Goal: Transaction & Acquisition: Purchase product/service

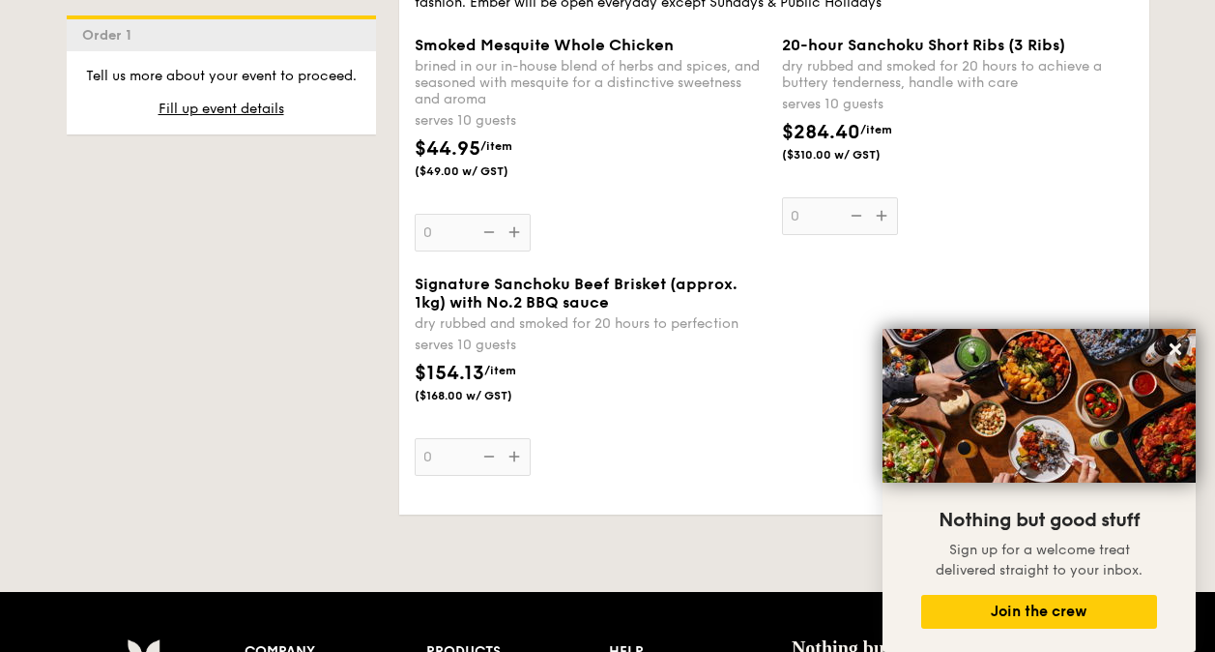
scroll to position [2852, 0]
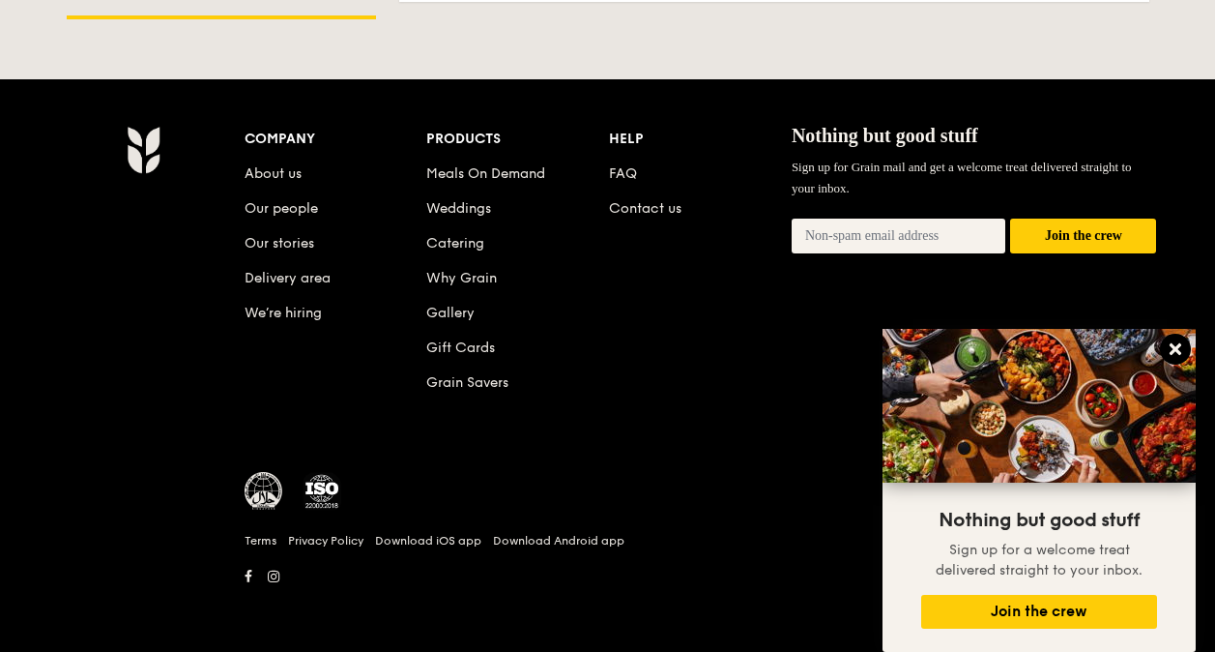
click at [1167, 349] on icon at bounding box center [1175, 348] width 17 height 17
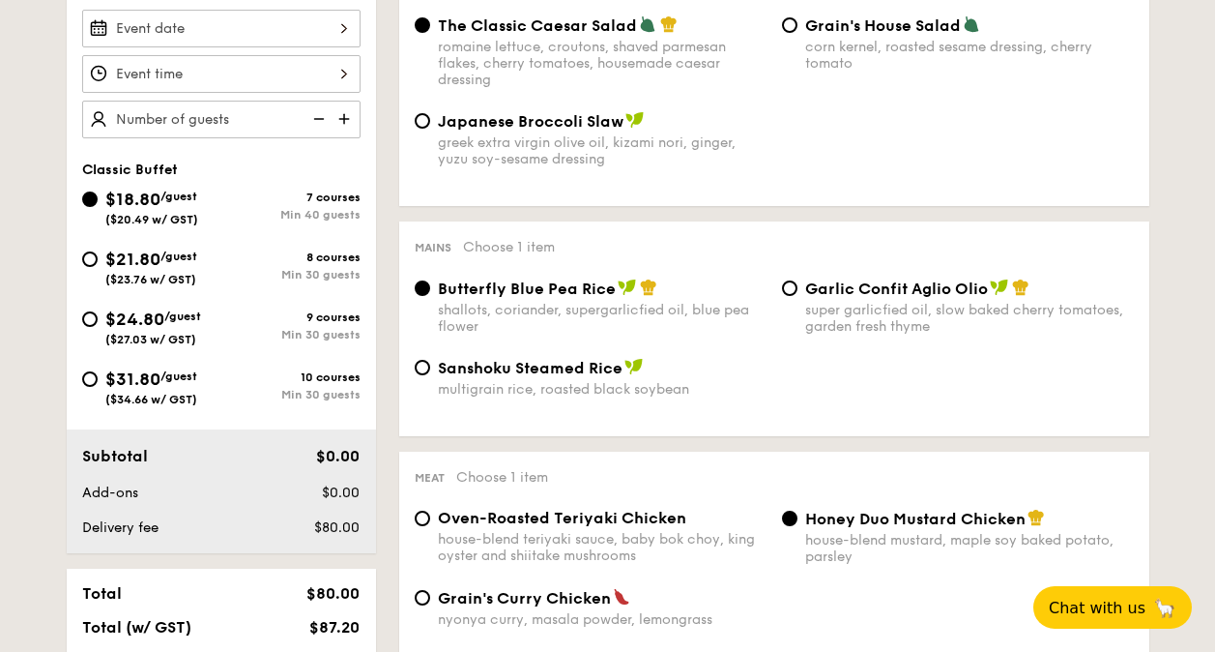
scroll to position [575, 0]
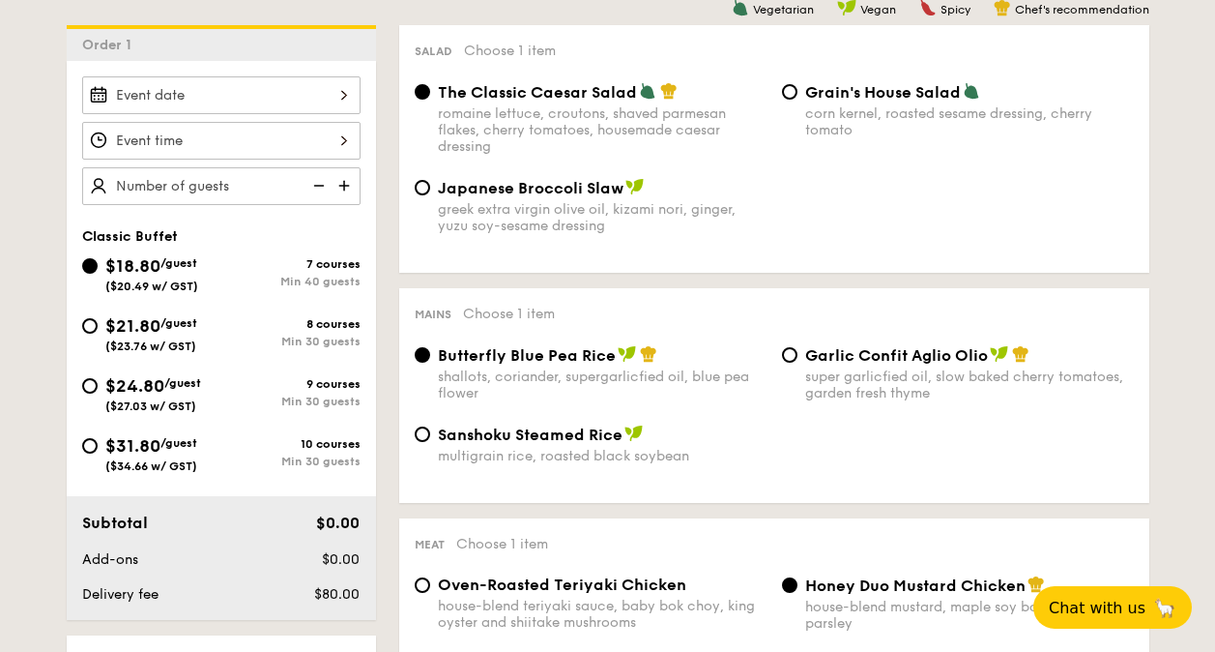
click at [98, 323] on div "$21.80 /guest ($23.76 w/ GST)" at bounding box center [151, 332] width 139 height 41
click at [98, 323] on input "$21.80 /guest ($23.76 w/ GST) 8 courses Min 30 guests" at bounding box center [89, 325] width 15 height 15
radio input "true"
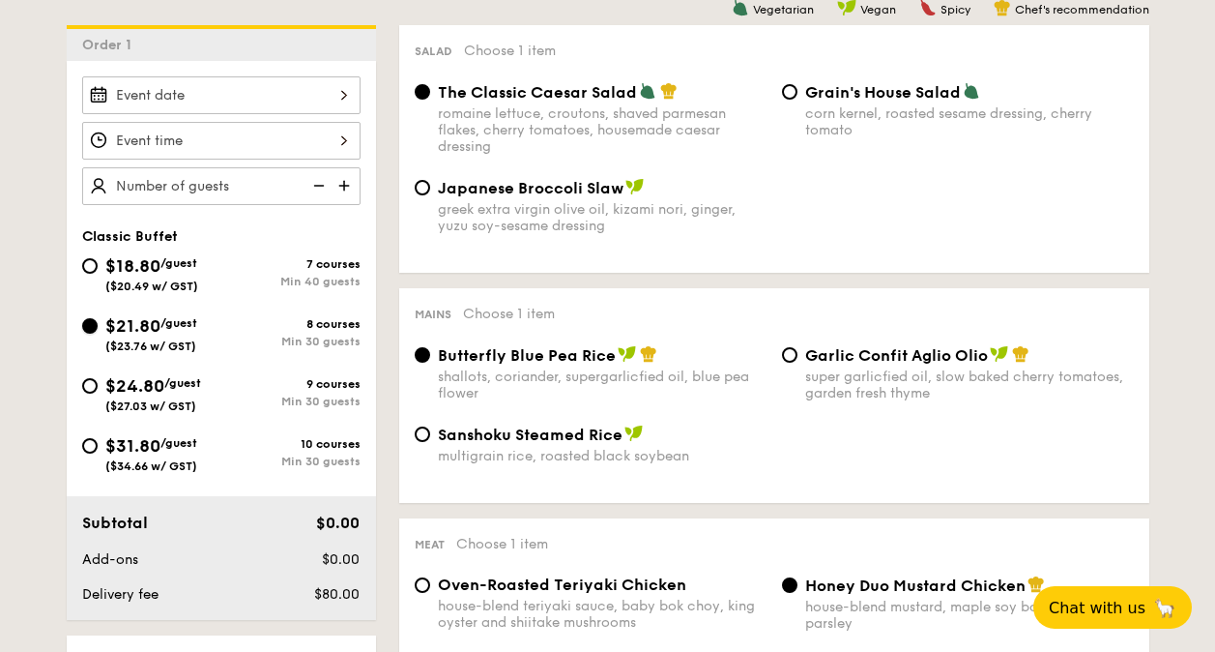
radio input "true"
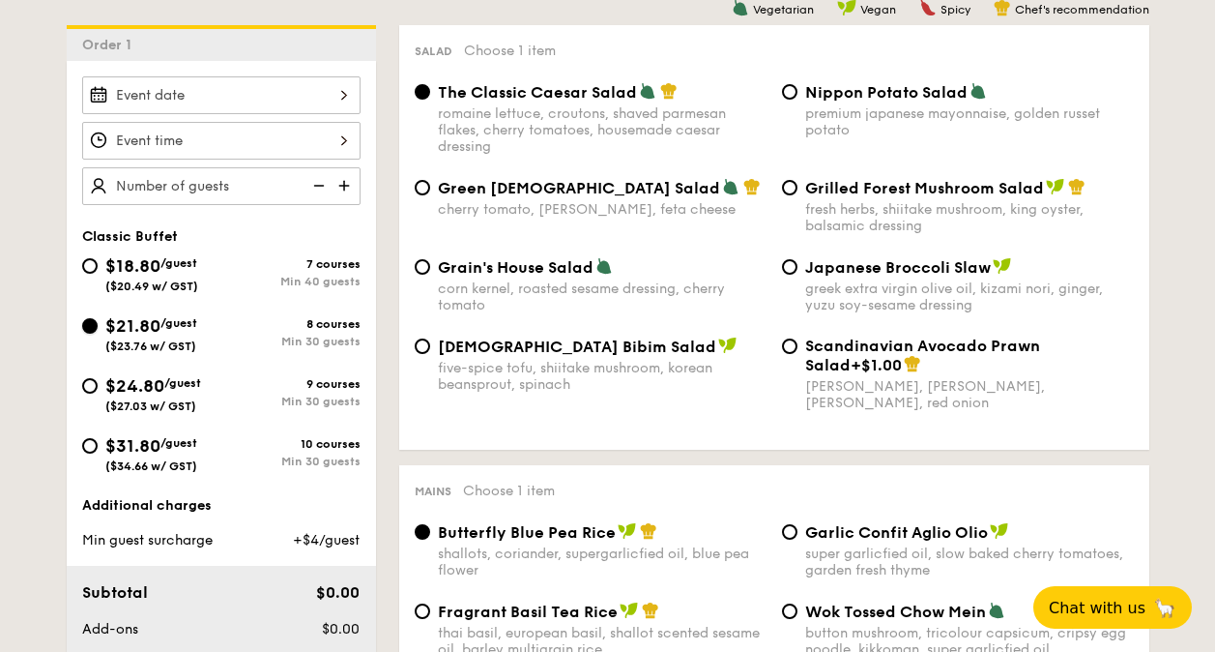
click at [95, 323] on input "$21.80 /guest ($23.76 w/ GST) 8 courses Min 30 guests" at bounding box center [89, 325] width 15 height 15
click at [89, 329] on input "$21.80 /guest ($23.76 w/ GST) 8 courses Min 30 guests" at bounding box center [89, 325] width 15 height 15
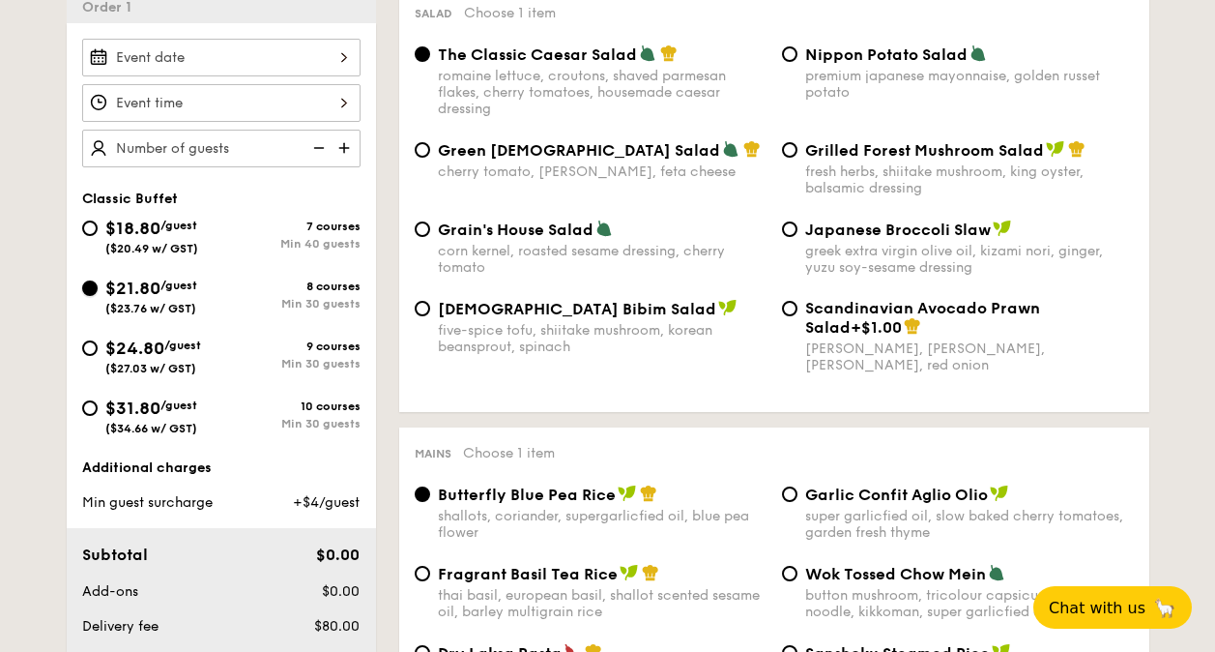
scroll to position [671, 0]
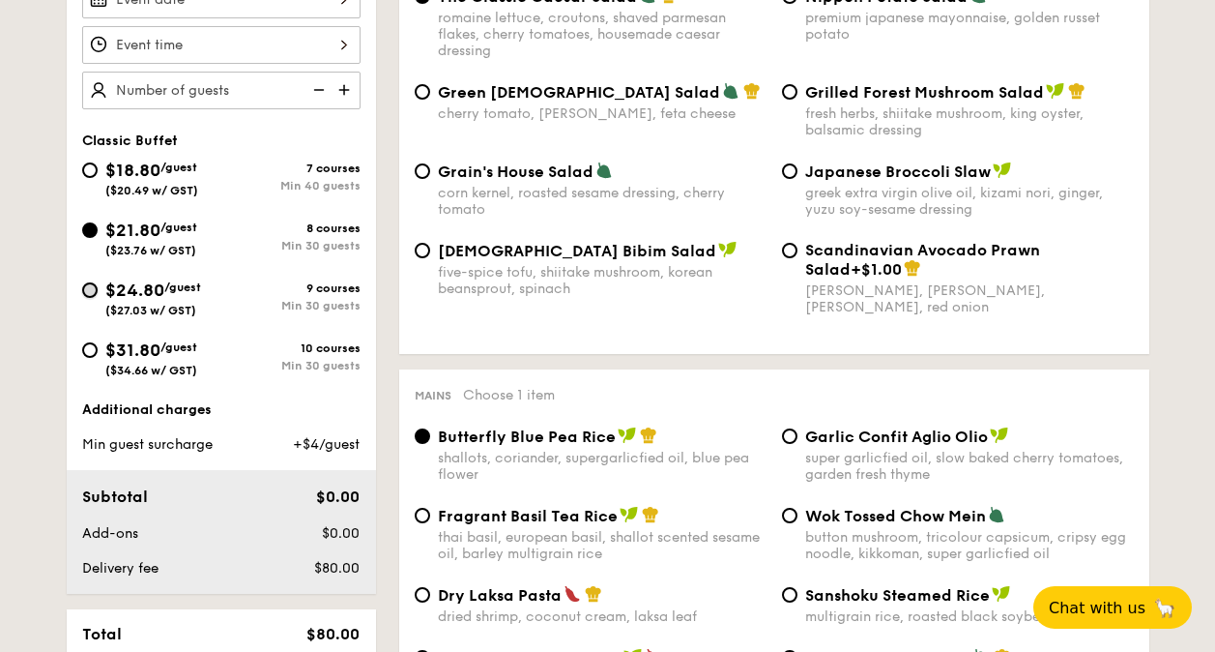
click at [88, 289] on input "$24.80 /guest ($27.03 w/ GST) 9 courses Min 30 guests" at bounding box center [89, 289] width 15 height 15
radio input "true"
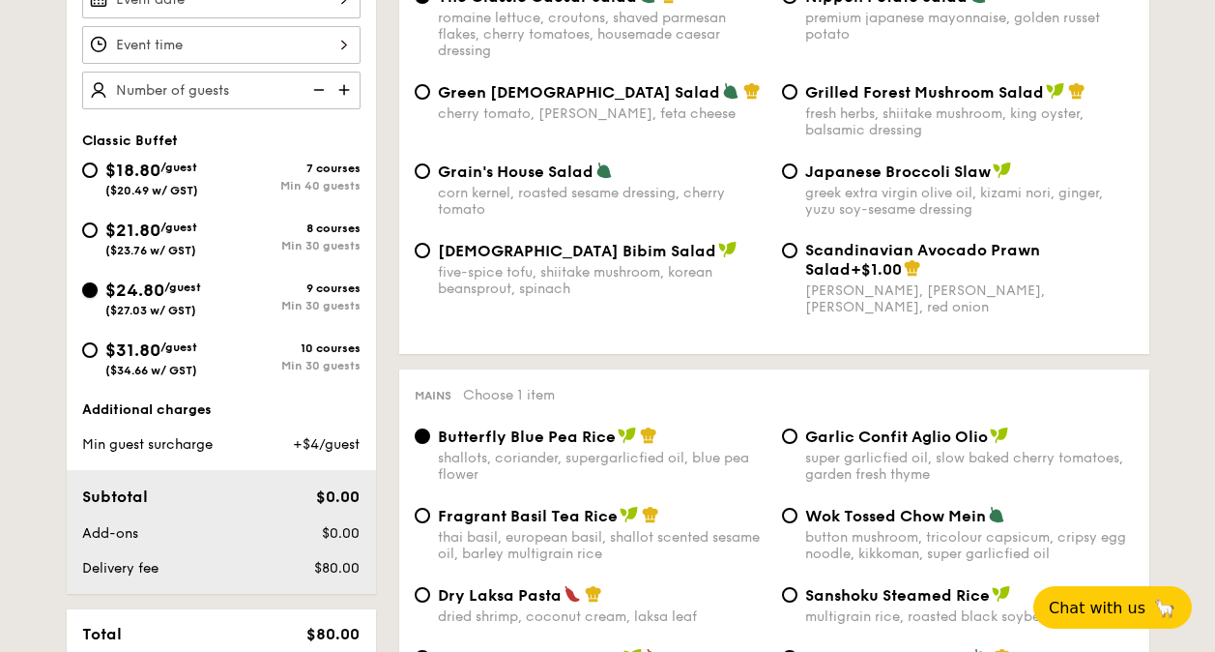
radio input "true"
click at [87, 236] on input "$21.80 /guest ($23.76 w/ GST) 8 courses Min 30 guests" at bounding box center [89, 229] width 15 height 15
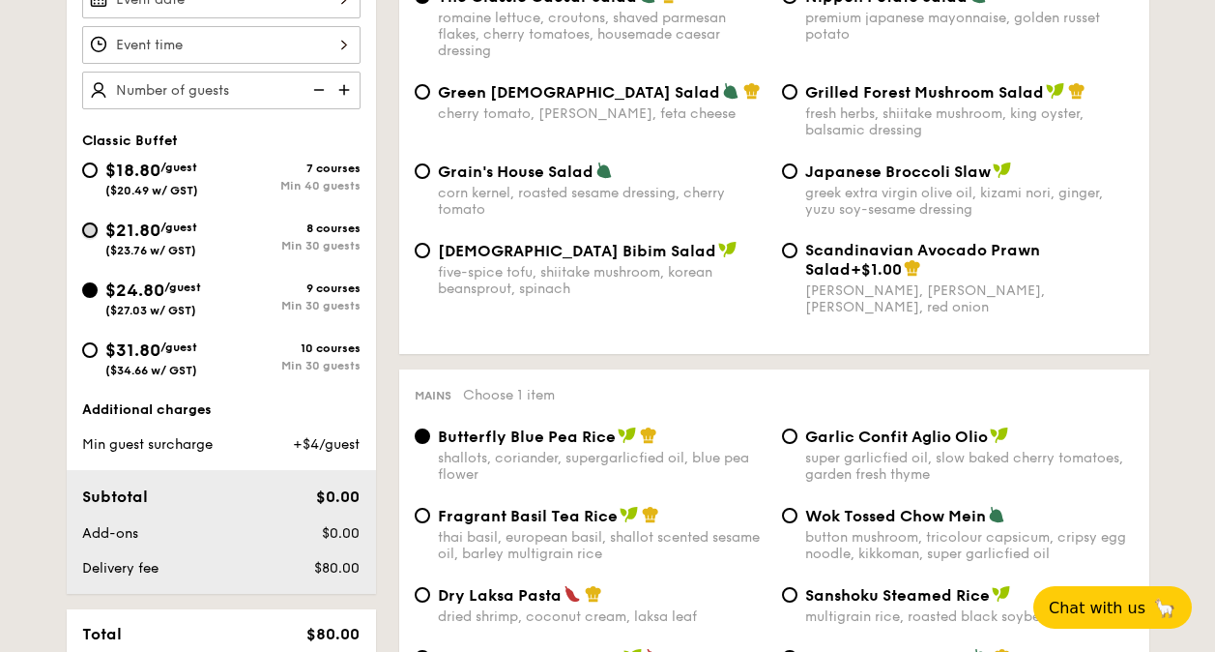
radio input "true"
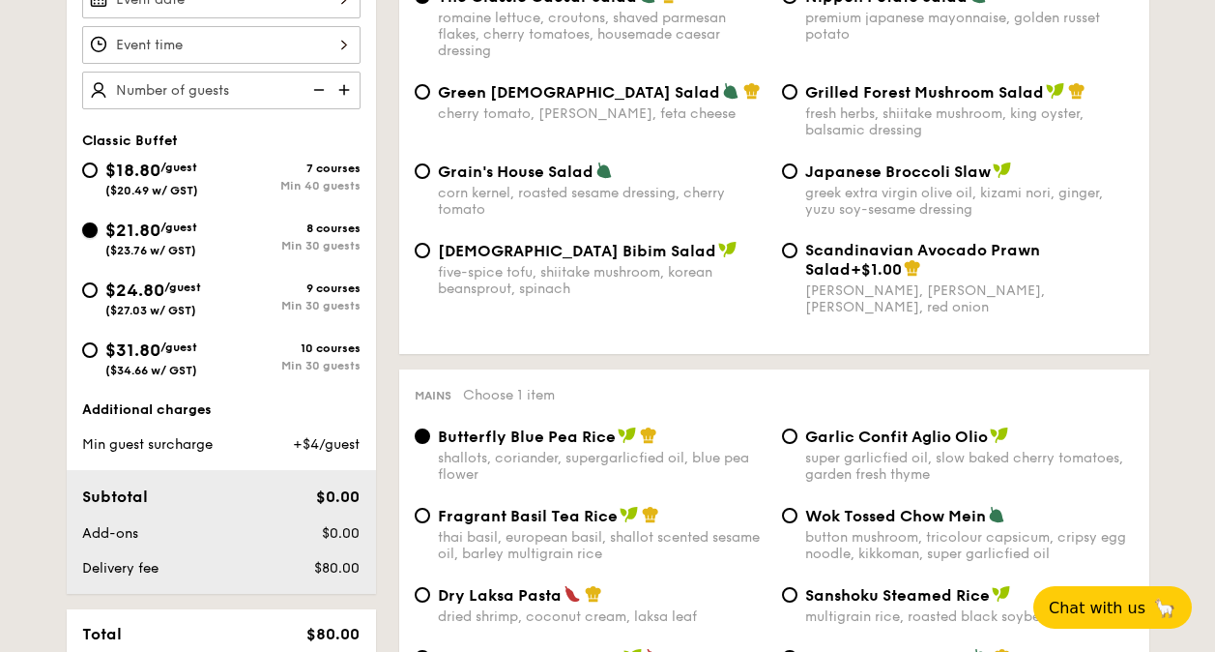
radio input "true"
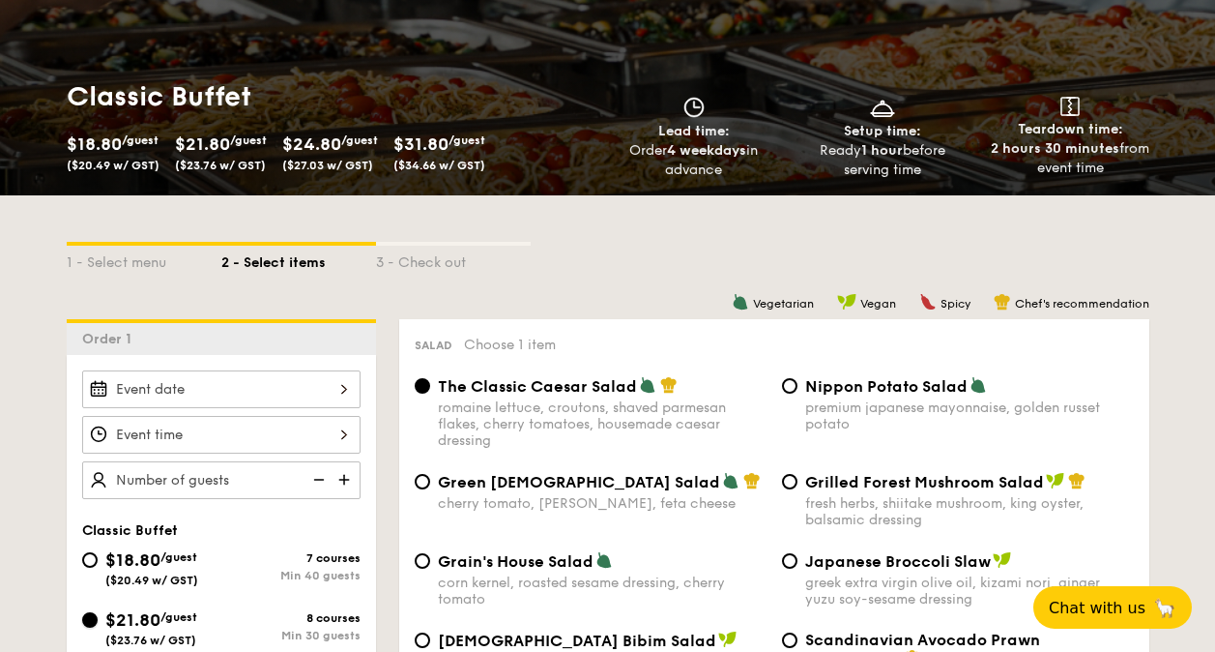
scroll to position [0, 0]
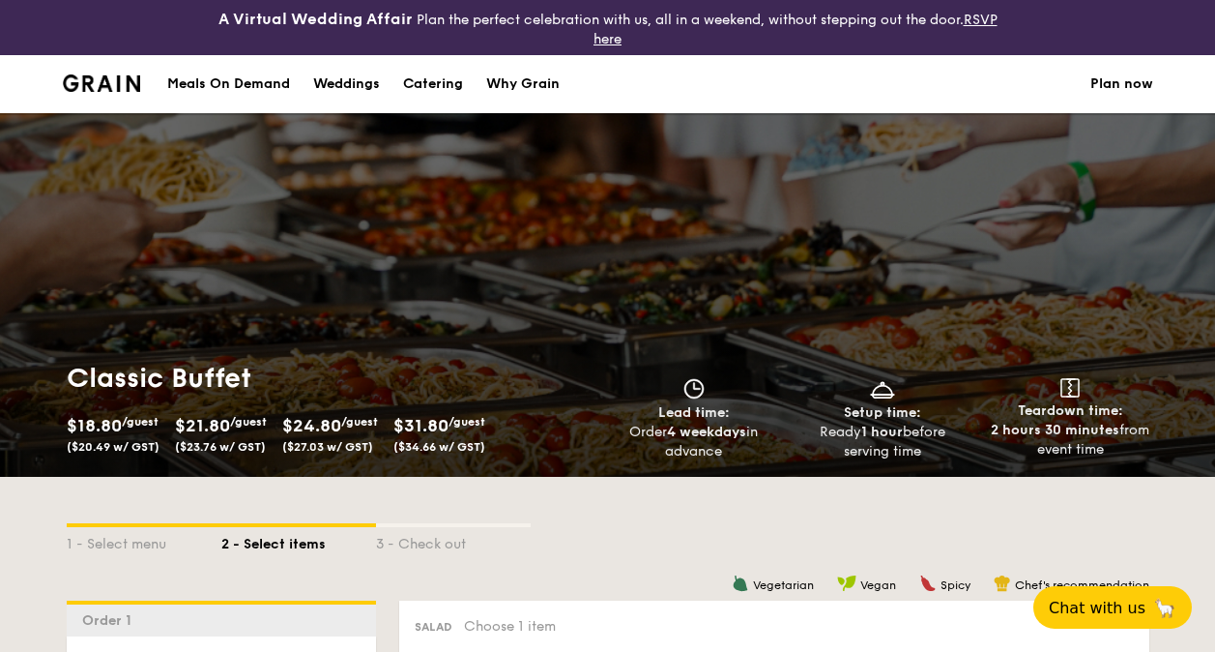
click at [96, 55] on li at bounding box center [110, 84] width 94 height 58
click at [100, 82] on img at bounding box center [102, 82] width 78 height 17
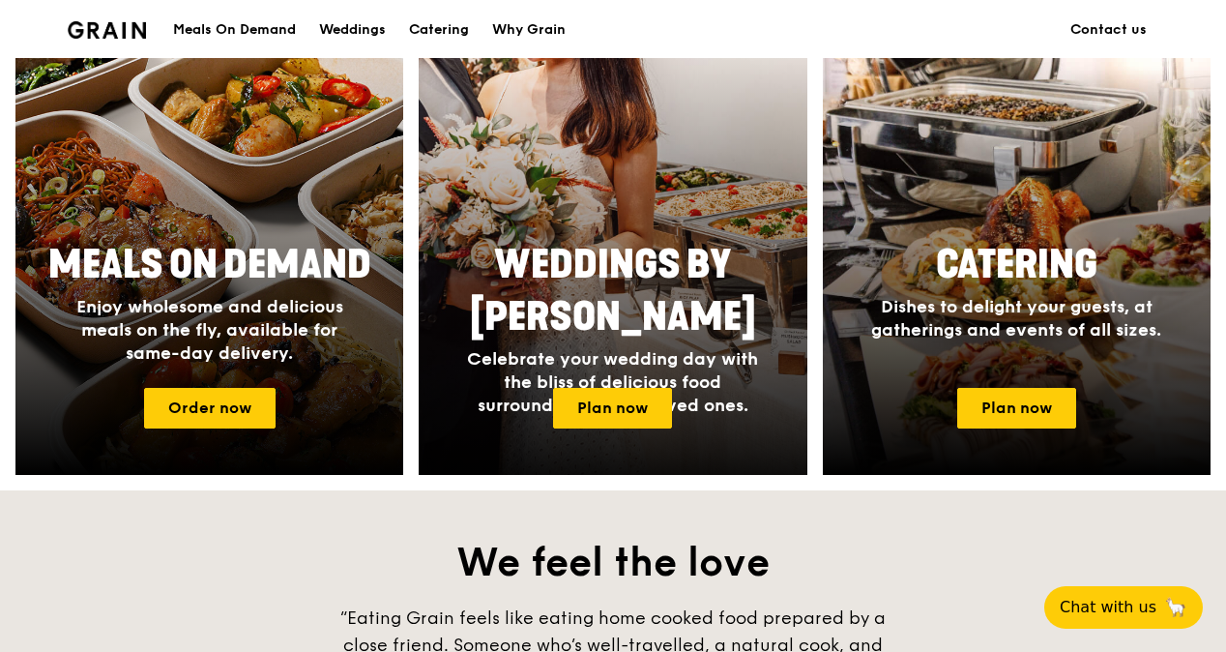
scroll to position [820, 0]
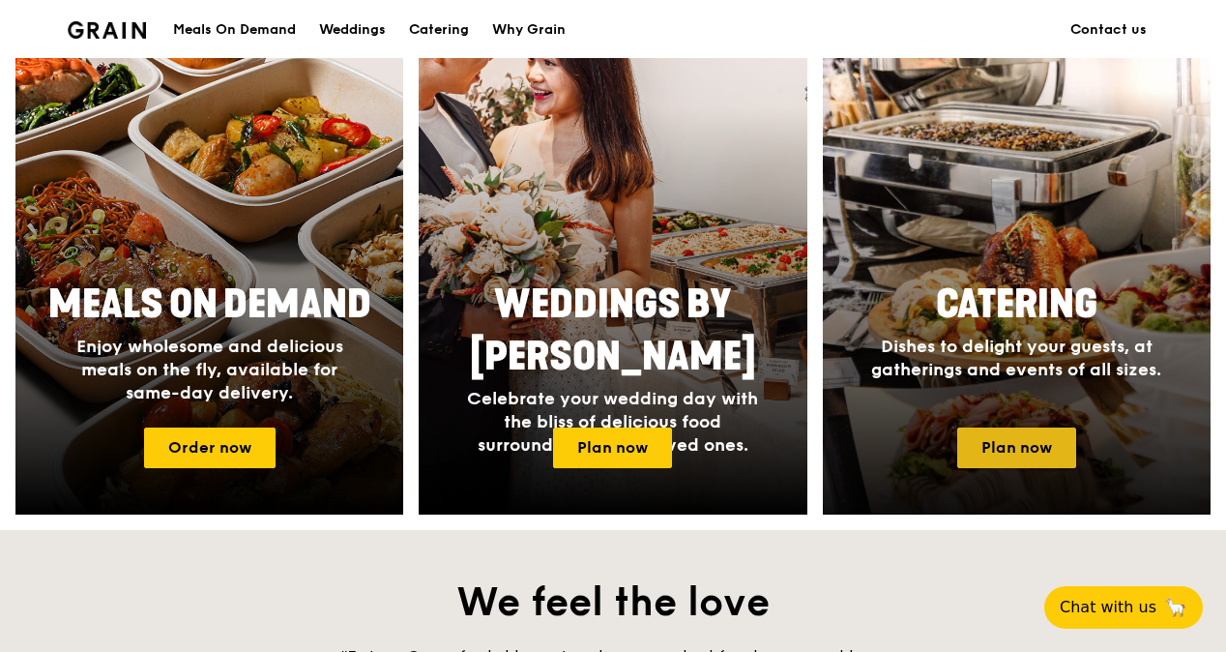
click at [1025, 455] on link "Plan now" at bounding box center [1016, 447] width 119 height 41
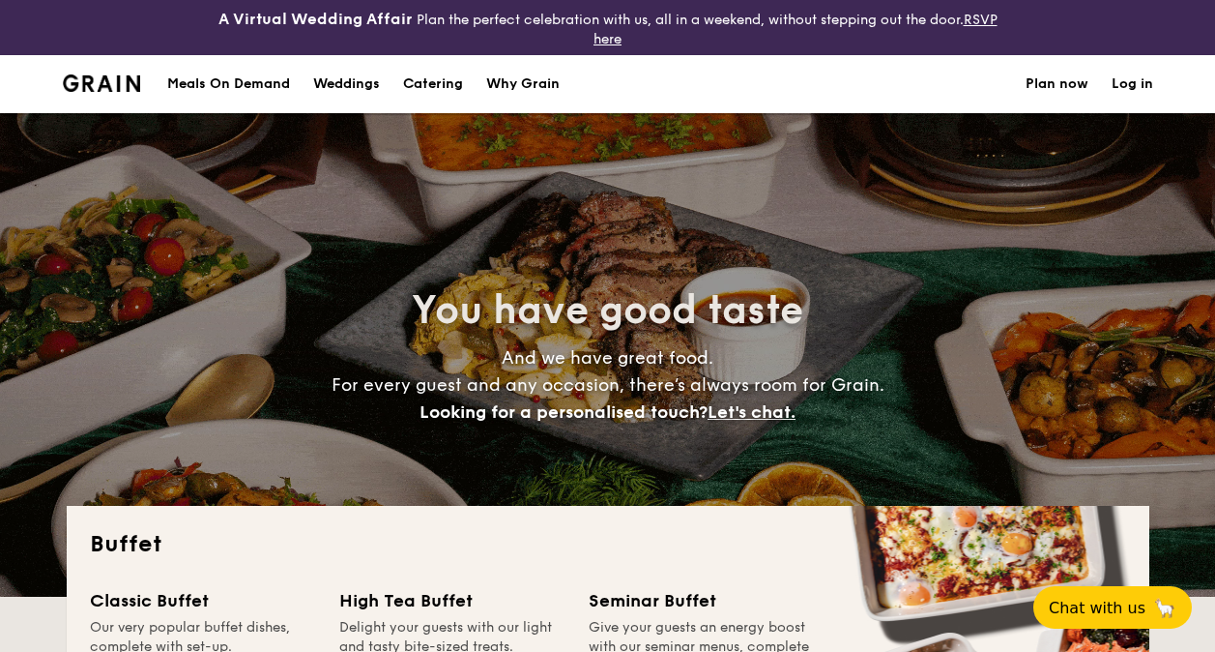
select select
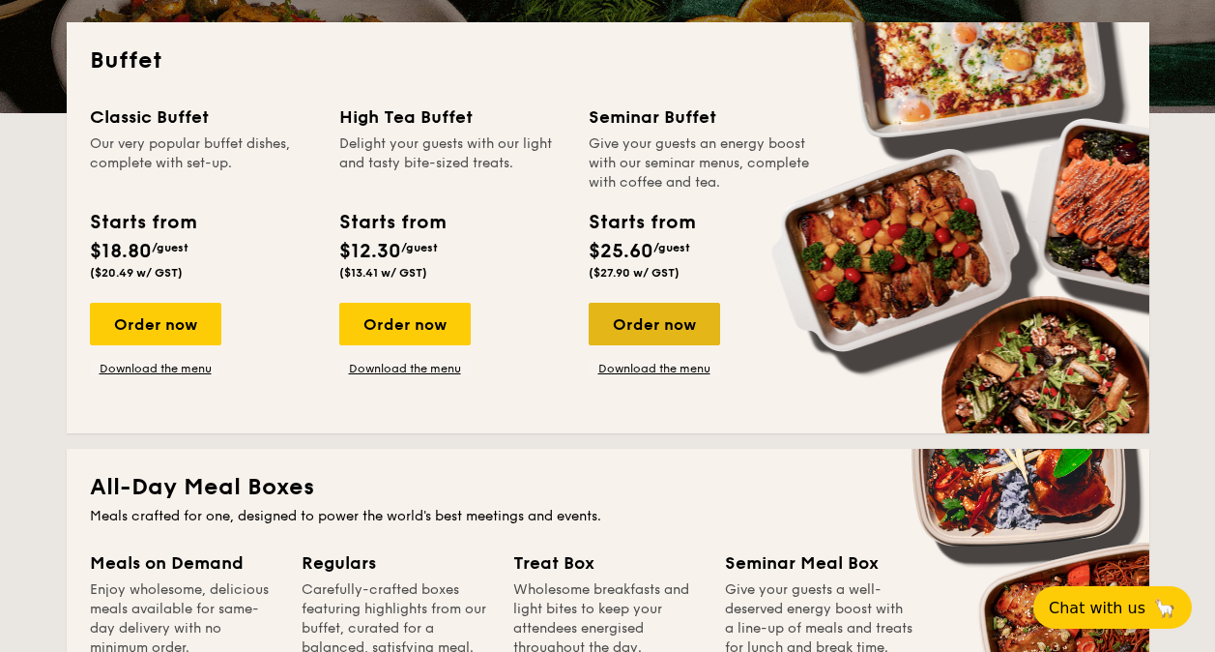
click at [670, 314] on div "Order now" at bounding box center [655, 324] width 132 height 43
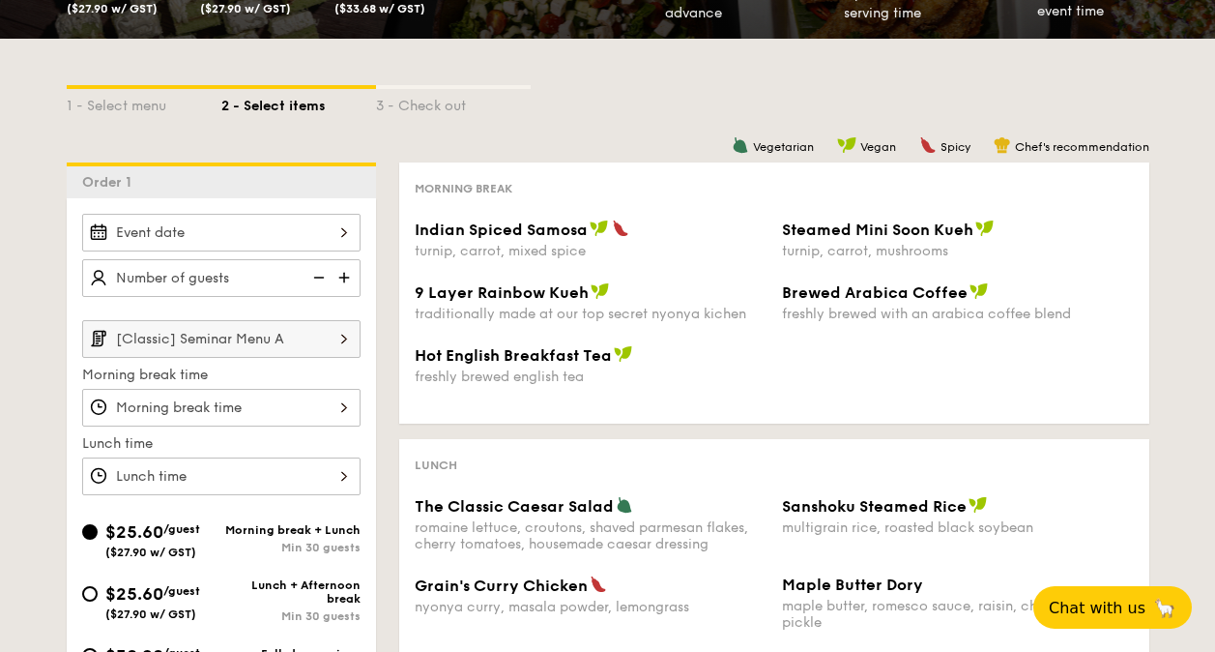
scroll to position [483, 0]
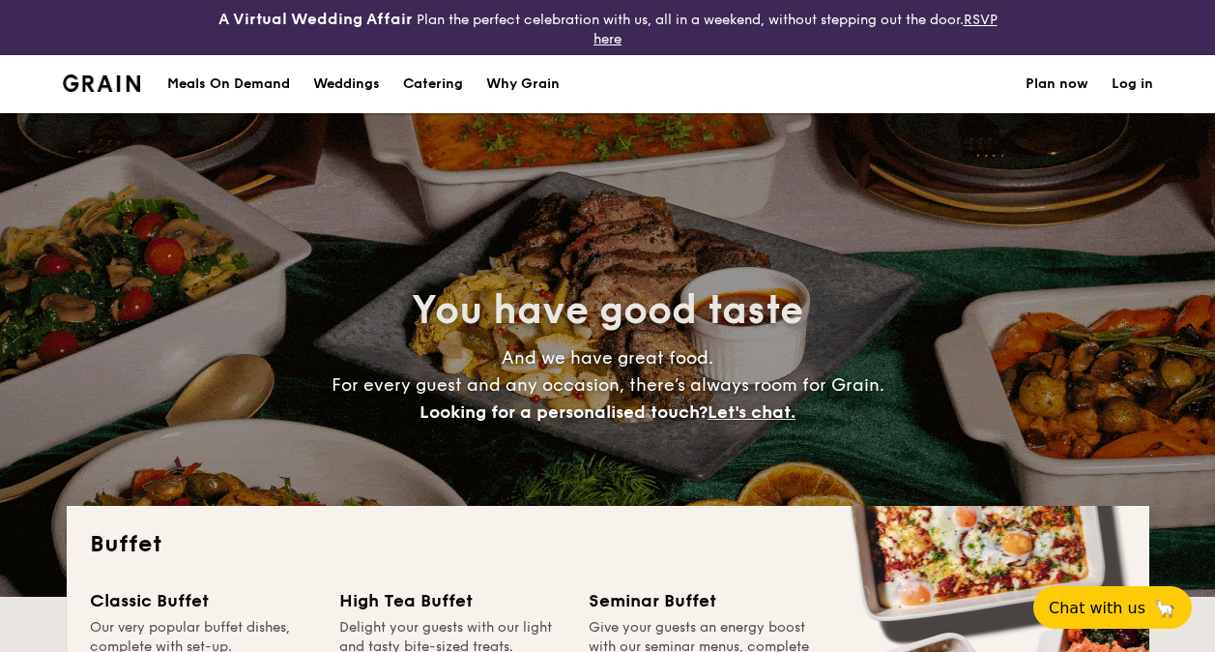
select select
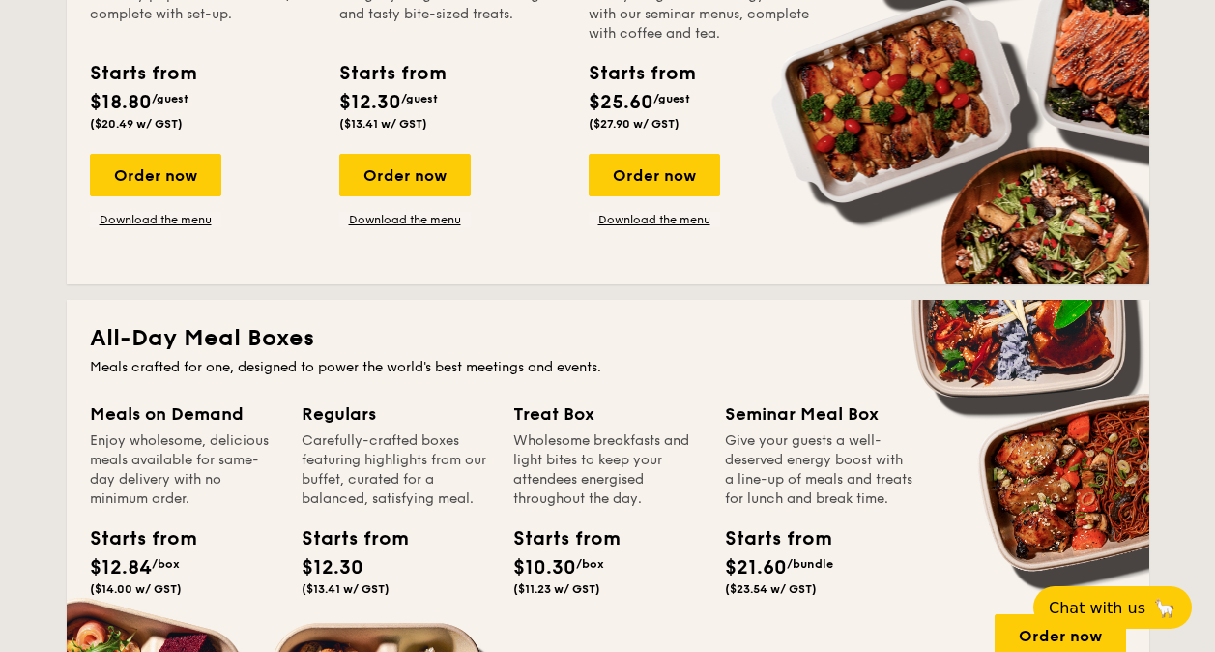
scroll to position [483, 0]
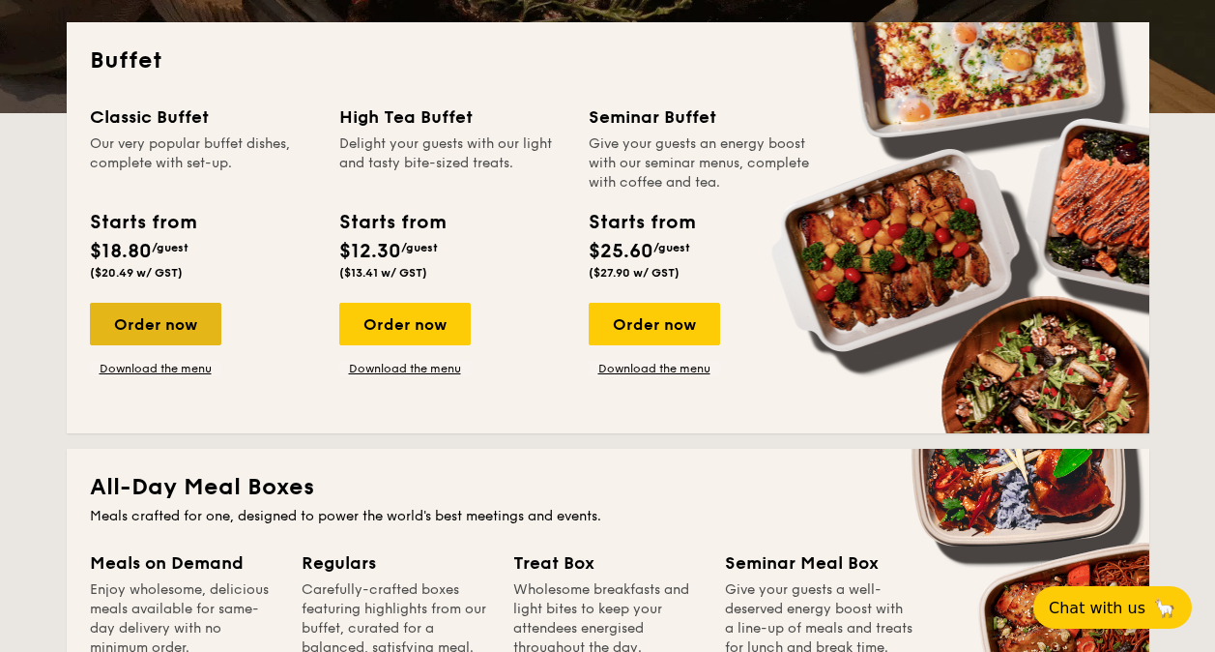
click at [133, 317] on div "Order now" at bounding box center [156, 324] width 132 height 43
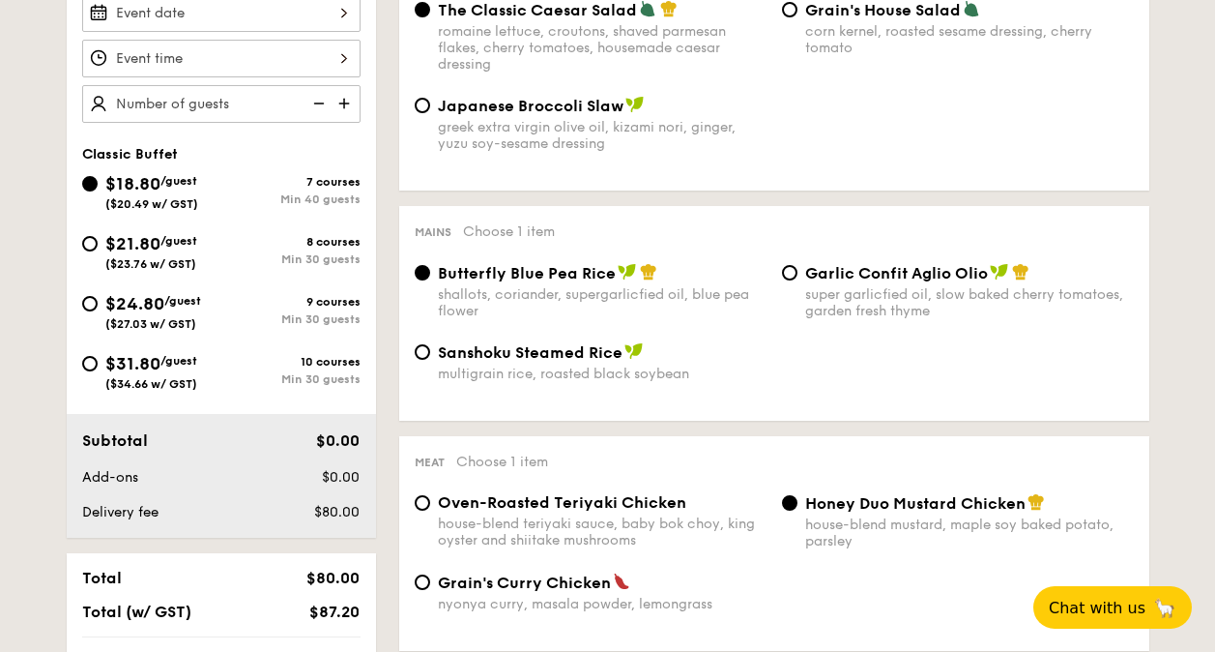
scroll to position [674, 0]
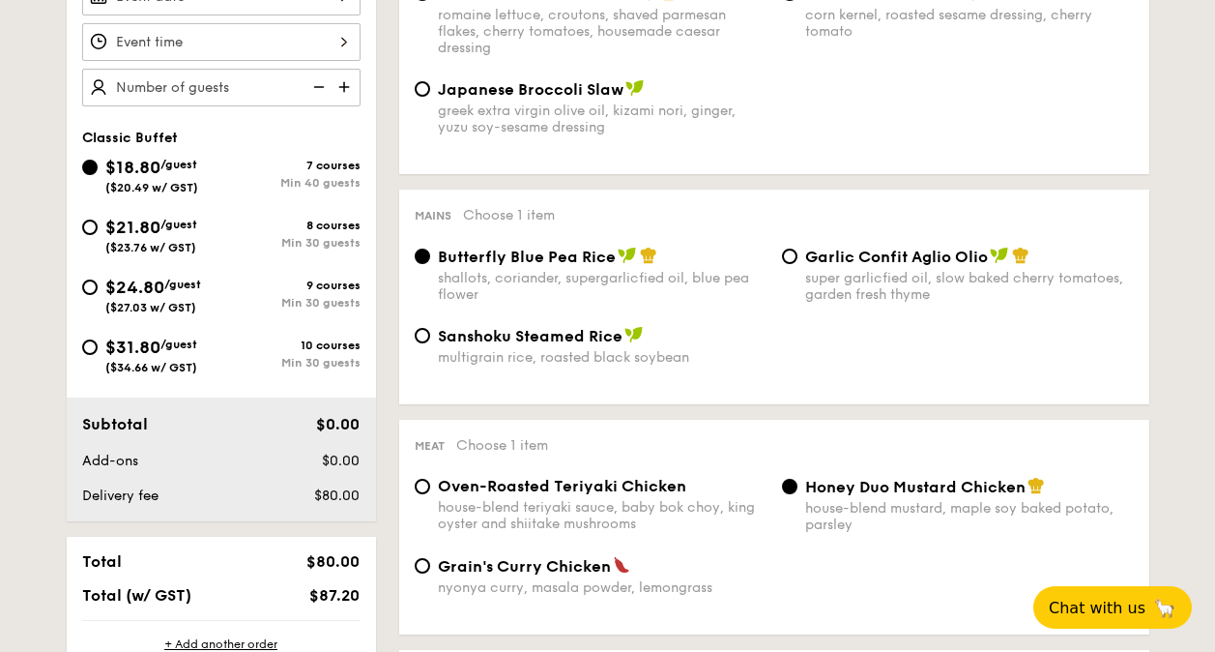
click at [170, 206] on div "$18.80 /guest ($20.49 w/ GST) 7 courses Min 40 guests $21.80 /guest ($23.76 w/ …" at bounding box center [221, 274] width 294 height 240
click at [161, 229] on span "$21.80" at bounding box center [132, 227] width 55 height 21
click at [98, 229] on input "$21.80 /guest ($23.76 w/ GST) 8 courses Min 30 guests" at bounding box center [89, 227] width 15 height 15
radio input "true"
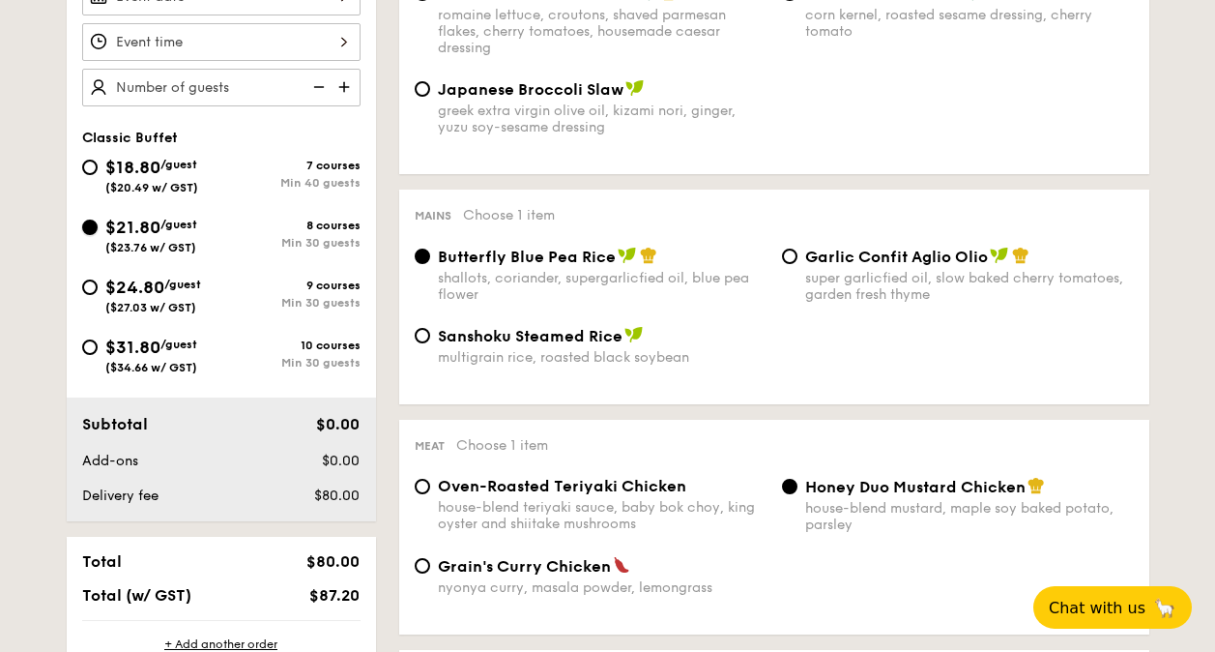
radio input "true"
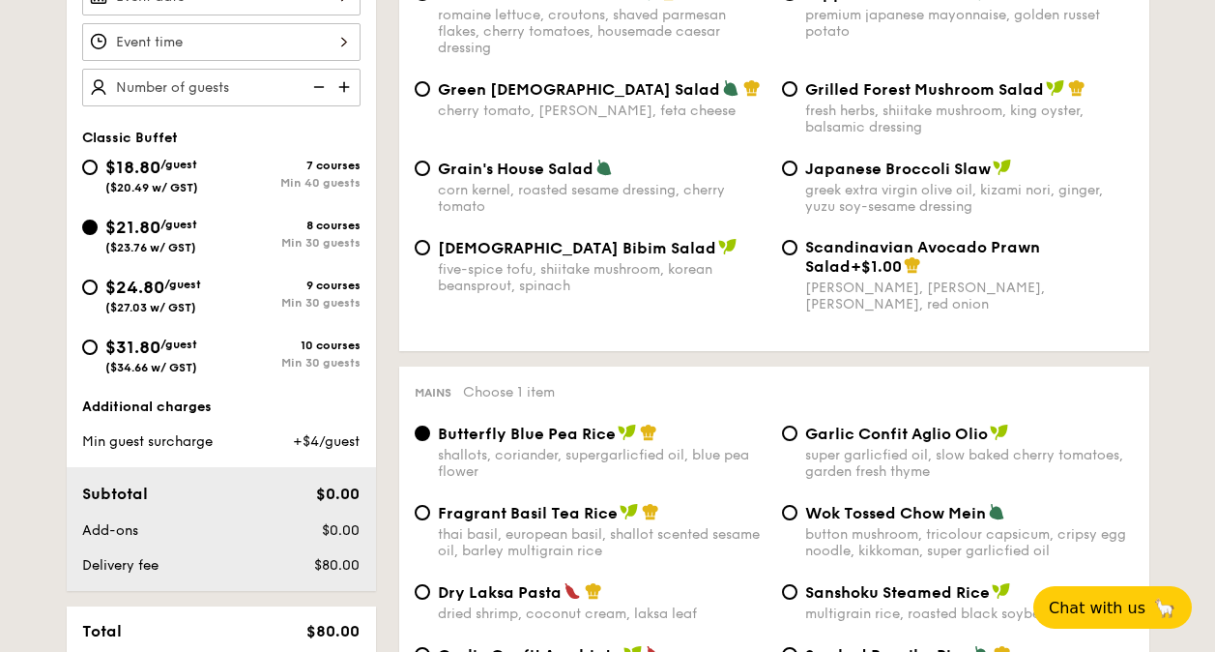
click at [89, 236] on div "$21.80 /guest ($23.76 w/ GST)" at bounding box center [151, 234] width 139 height 41
click at [89, 235] on input "$21.80 /guest ($23.76 w/ GST) 8 courses Min 30 guests" at bounding box center [89, 227] width 15 height 15
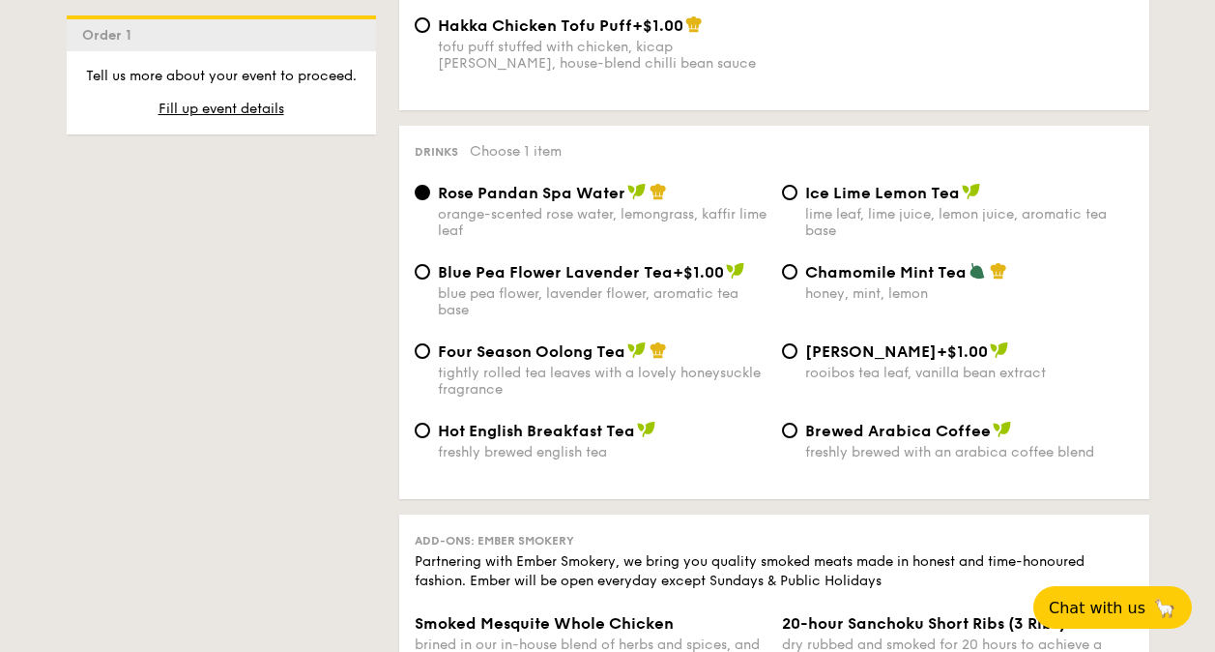
scroll to position [3654, 0]
